Goal: Find specific page/section: Find specific page/section

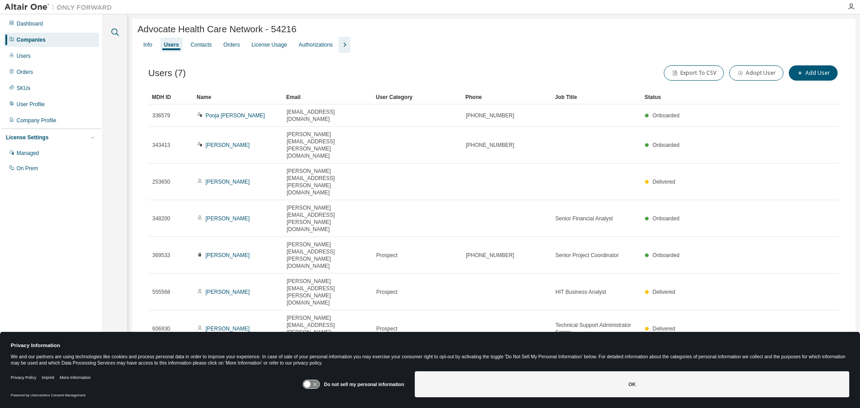
click at [116, 34] on icon "button" at bounding box center [116, 33] width 8 height 8
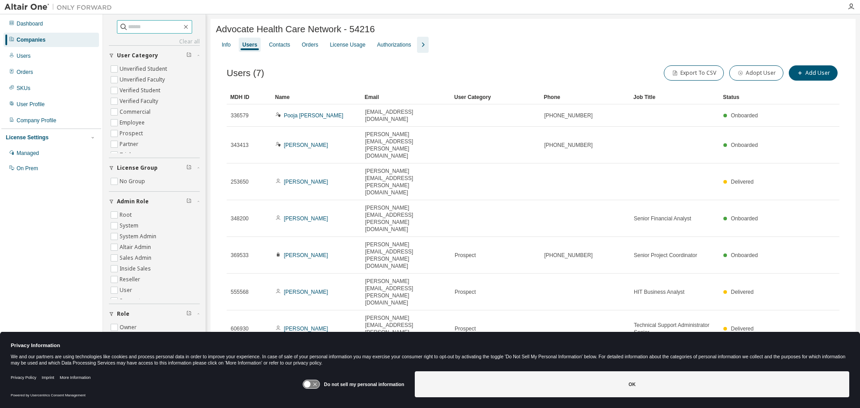
click at [172, 28] on input "text" at bounding box center [155, 26] width 54 height 9
type input "*******"
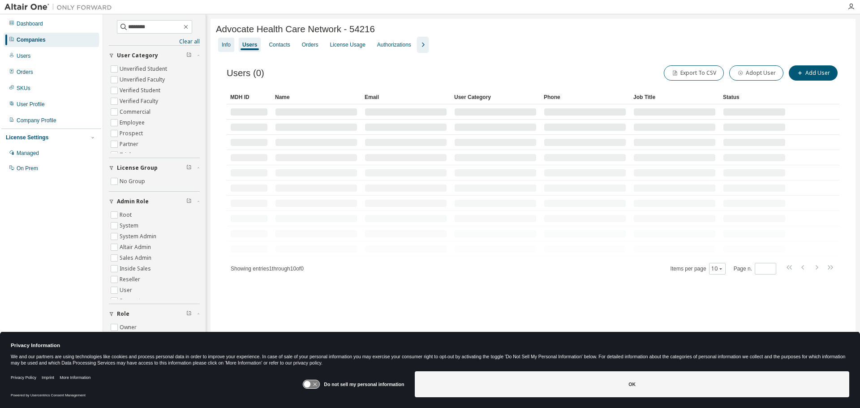
click at [225, 44] on div "Info" at bounding box center [226, 44] width 9 height 7
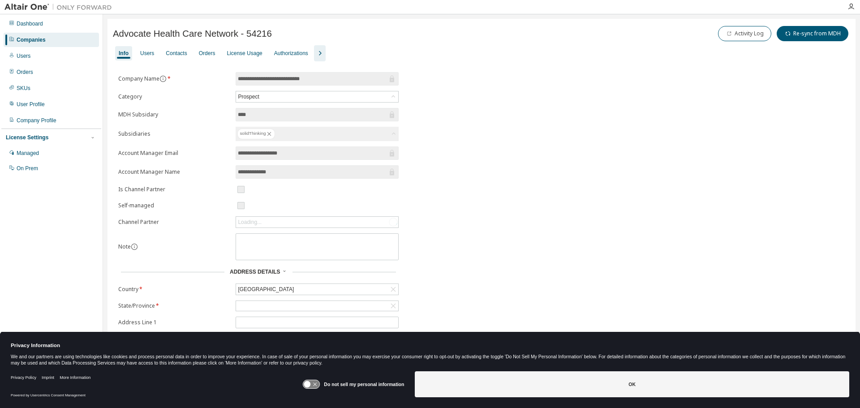
click at [65, 43] on div "Companies" at bounding box center [51, 40] width 95 height 14
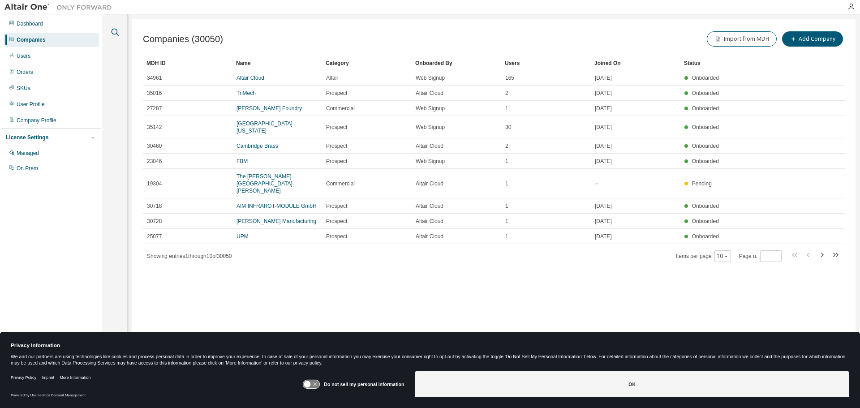
click at [118, 31] on icon "button" at bounding box center [115, 32] width 11 height 11
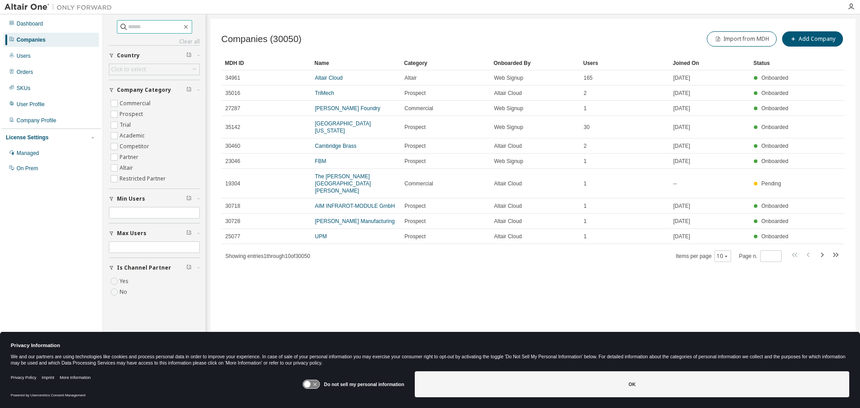
click at [154, 29] on input "text" at bounding box center [155, 26] width 54 height 9
type input "*******"
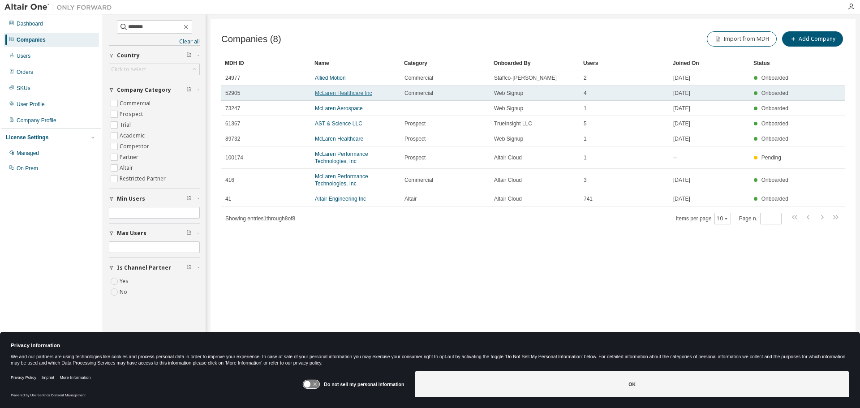
click at [350, 94] on link "McLaren Healthcare Inc" at bounding box center [343, 93] width 57 height 6
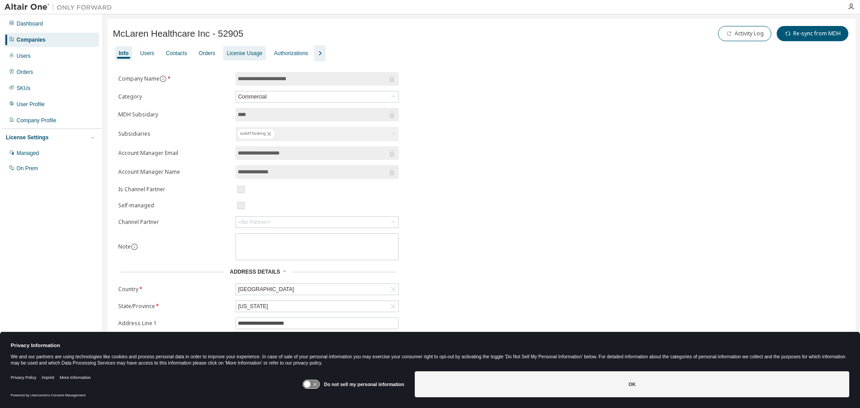
click at [239, 55] on div "License Usage" at bounding box center [244, 53] width 35 height 7
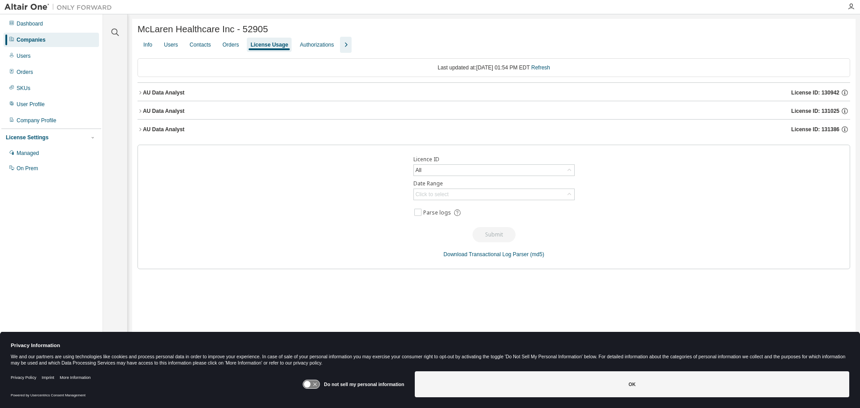
click at [161, 96] on div "AU Data Analyst" at bounding box center [164, 92] width 42 height 7
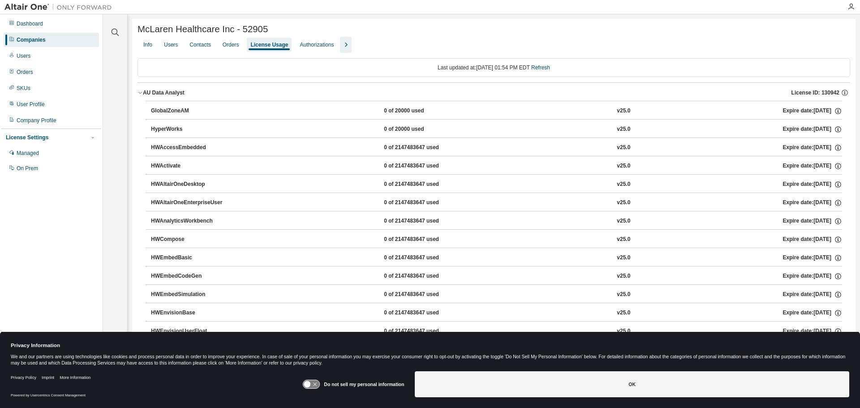
click at [161, 96] on div "AU Data Analyst" at bounding box center [164, 92] width 42 height 7
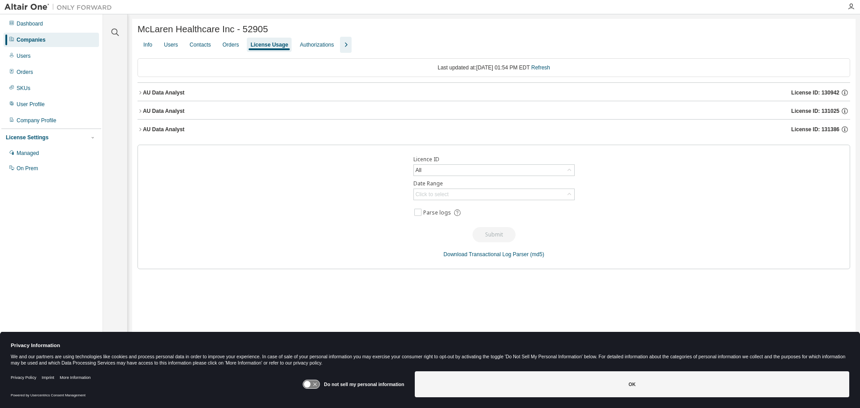
click at [153, 114] on div "AU Data Analyst" at bounding box center [164, 111] width 42 height 7
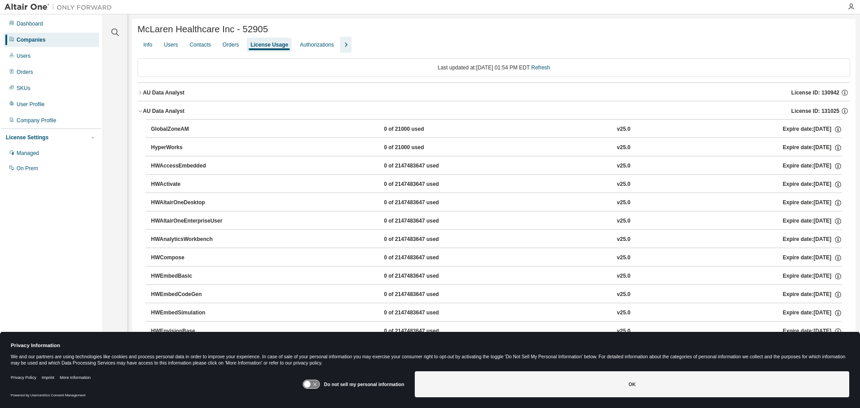
click at [153, 114] on div "AU Data Analyst" at bounding box center [164, 111] width 42 height 7
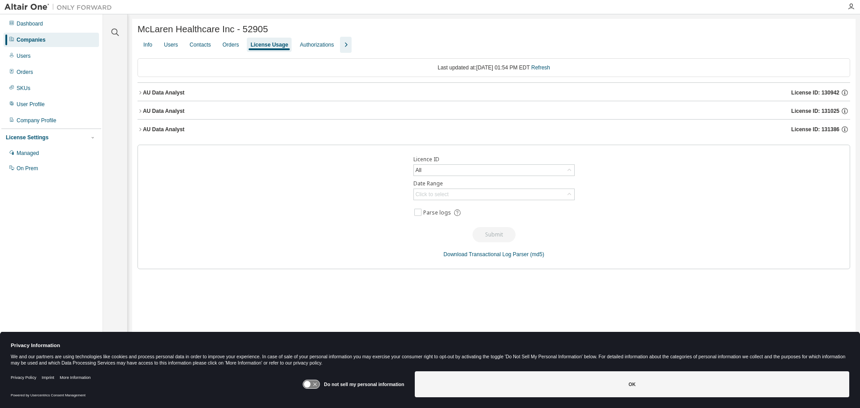
click at [156, 125] on button "AU Data Analyst License ID: 131386" at bounding box center [494, 130] width 713 height 20
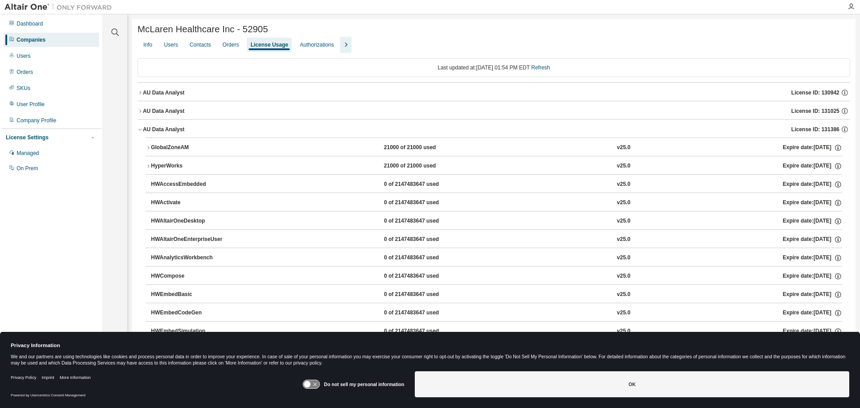
click at [156, 125] on button "AU Data Analyst License ID: 131386" at bounding box center [494, 130] width 713 height 20
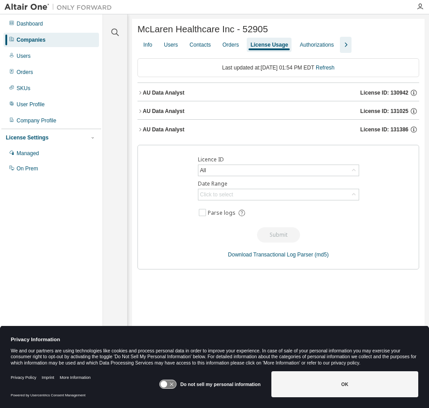
click at [344, 45] on icon "button" at bounding box center [346, 44] width 11 height 11
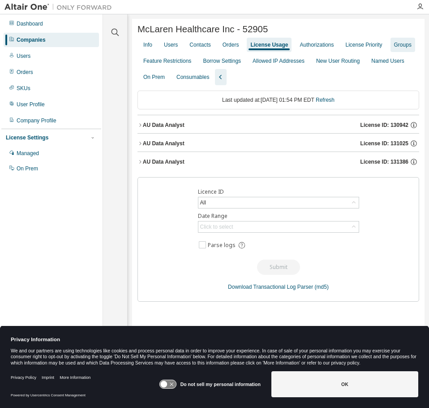
click at [391, 47] on div "Groups" at bounding box center [403, 45] width 25 height 14
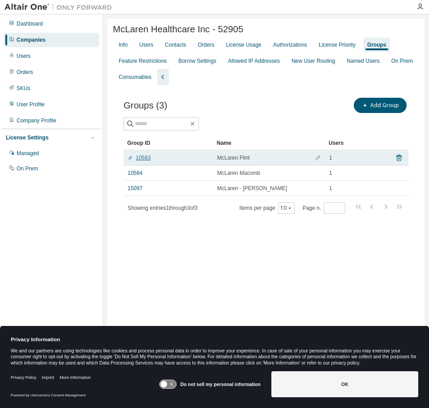
click at [144, 160] on link "10583" at bounding box center [139, 157] width 23 height 7
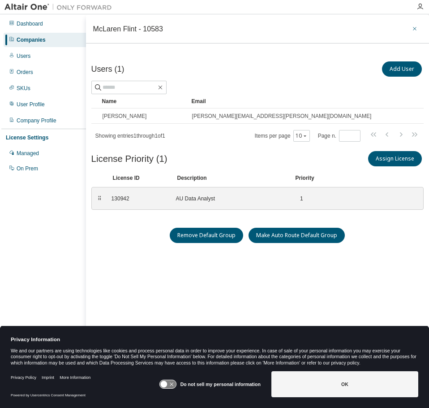
click at [412, 31] on icon "button" at bounding box center [415, 28] width 6 height 7
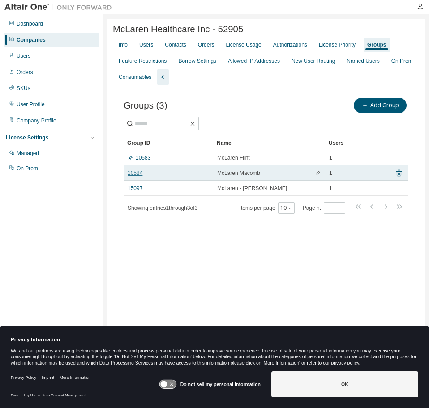
click at [138, 177] on link "10584" at bounding box center [135, 172] width 15 height 7
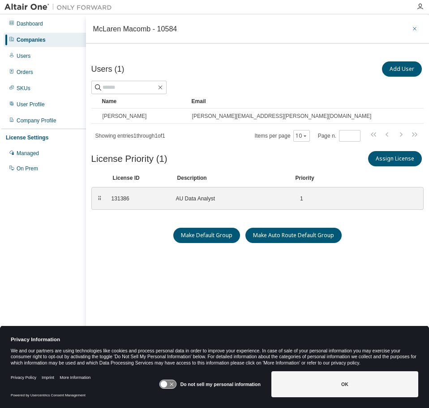
click at [412, 28] on icon "button" at bounding box center [415, 28] width 6 height 7
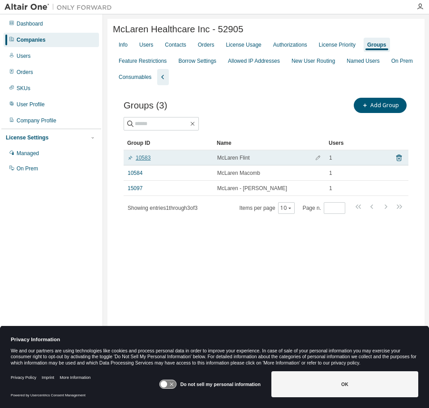
click at [146, 161] on link "10583" at bounding box center [139, 157] width 23 height 7
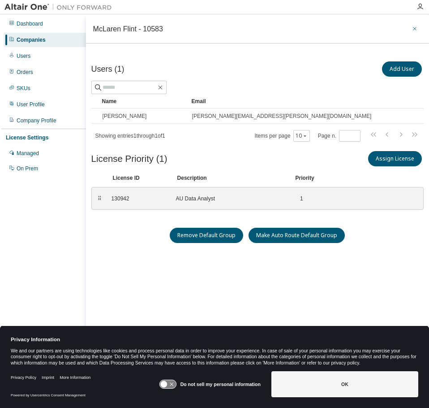
click at [412, 27] on icon "button" at bounding box center [415, 28] width 6 height 7
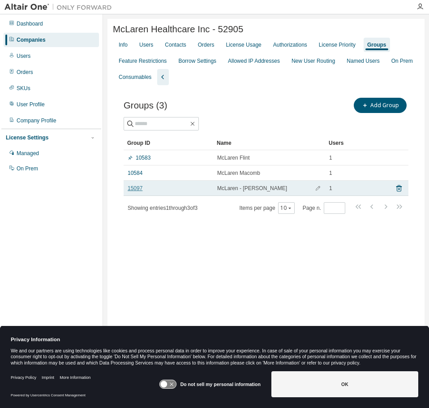
click at [135, 188] on link "15097" at bounding box center [135, 188] width 15 height 7
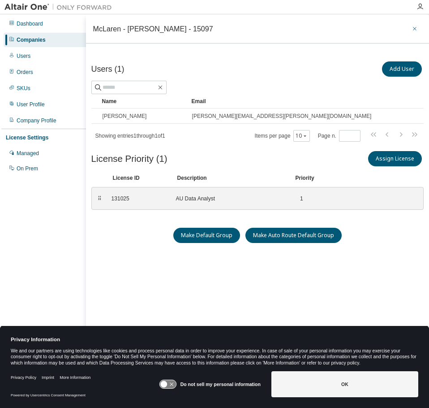
click at [412, 27] on icon "button" at bounding box center [415, 28] width 6 height 7
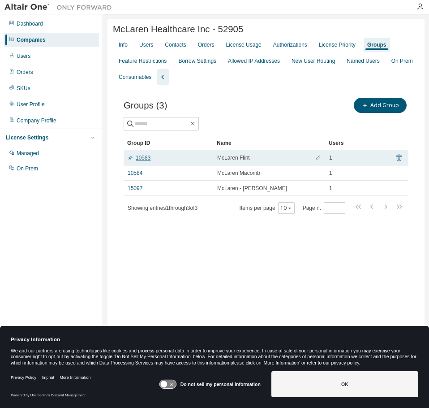
click at [149, 159] on link "10583" at bounding box center [139, 157] width 23 height 7
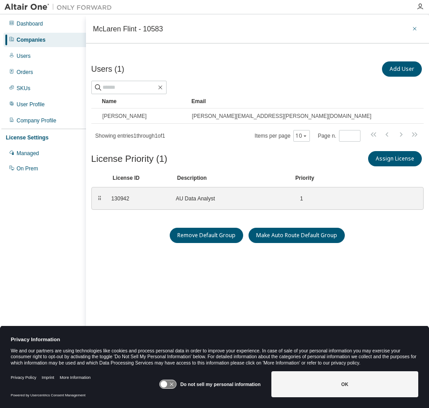
click at [412, 26] on icon "button" at bounding box center [415, 28] width 6 height 7
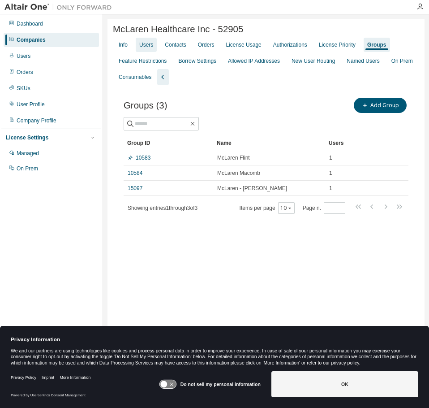
click at [149, 44] on div "Users" at bounding box center [146, 44] width 14 height 7
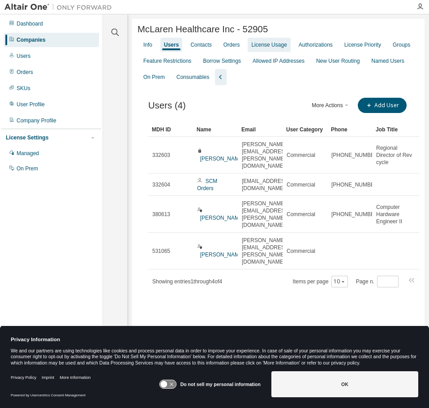
click at [251, 47] on div "License Usage" at bounding box center [268, 44] width 35 height 7
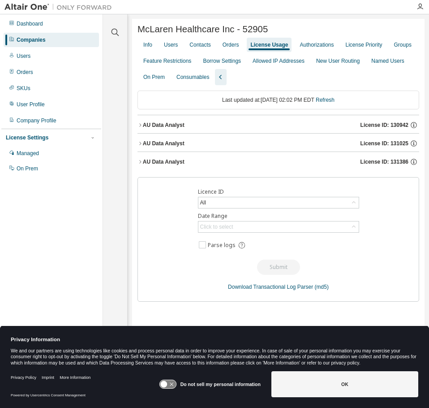
click at [170, 162] on div "AU Data Analyst" at bounding box center [164, 161] width 42 height 7
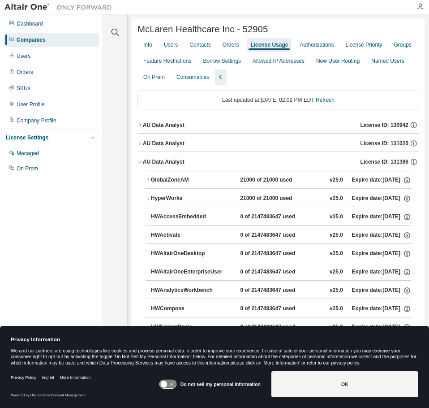
click at [170, 162] on div "AU Data Analyst" at bounding box center [164, 161] width 42 height 7
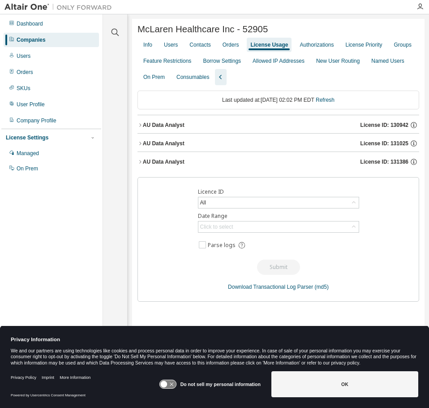
click at [166, 126] on div "AU Data Analyst" at bounding box center [164, 124] width 42 height 7
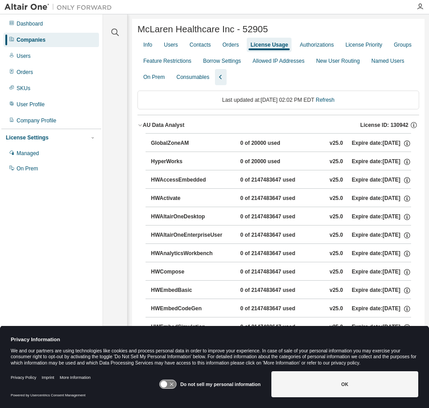
click at [166, 126] on div "AU Data Analyst" at bounding box center [164, 124] width 42 height 7
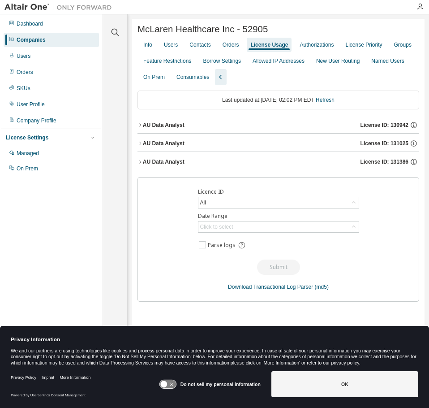
click at [164, 141] on div "AU Data Analyst License ID: 131025" at bounding box center [281, 143] width 276 height 8
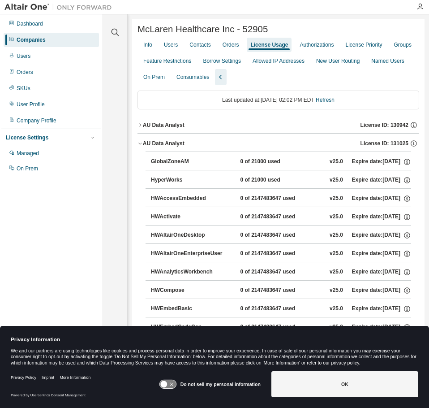
click at [164, 146] on div "AU Data Analyst" at bounding box center [164, 143] width 42 height 7
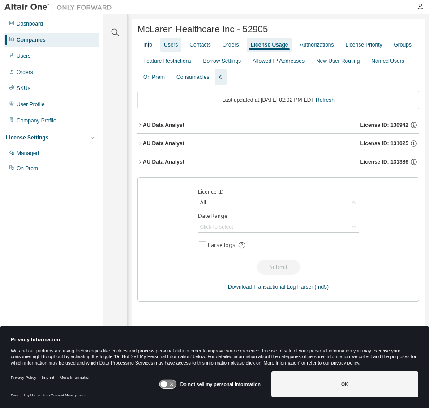
click at [150, 48] on div "Info" at bounding box center [147, 44] width 9 height 7
